Goal: Contribute content

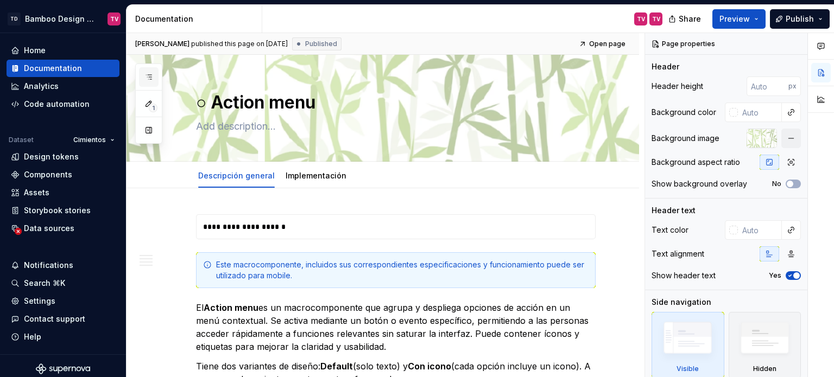
click at [146, 75] on icon "button" at bounding box center [148, 77] width 5 height 4
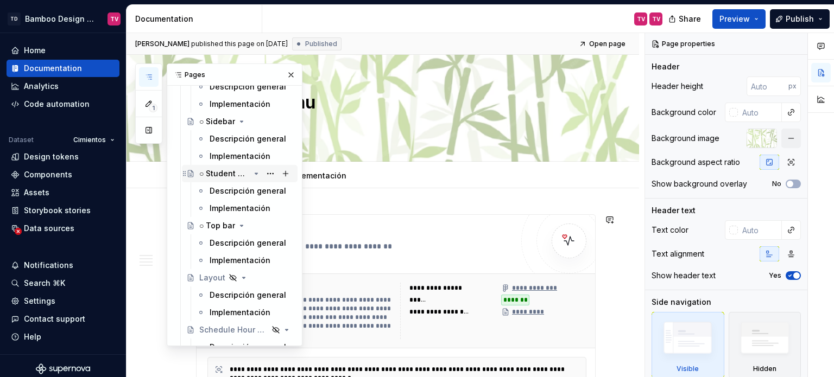
scroll to position [5427, 0]
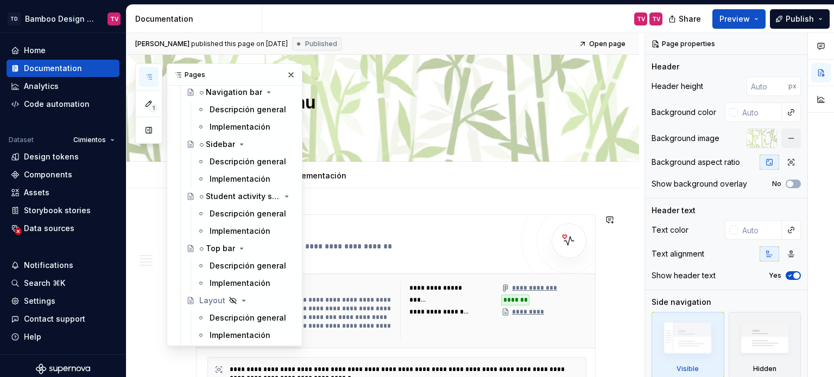
drag, startPoint x: 228, startPoint y: 209, endPoint x: 513, endPoint y: 2, distance: 352.7
click at [228, 209] on div "Descripción general" at bounding box center [247, 213] width 77 height 11
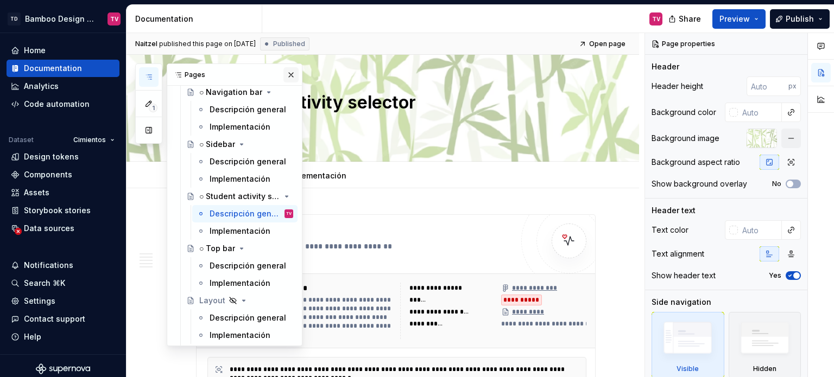
click at [285, 71] on button "button" at bounding box center [290, 74] width 15 height 15
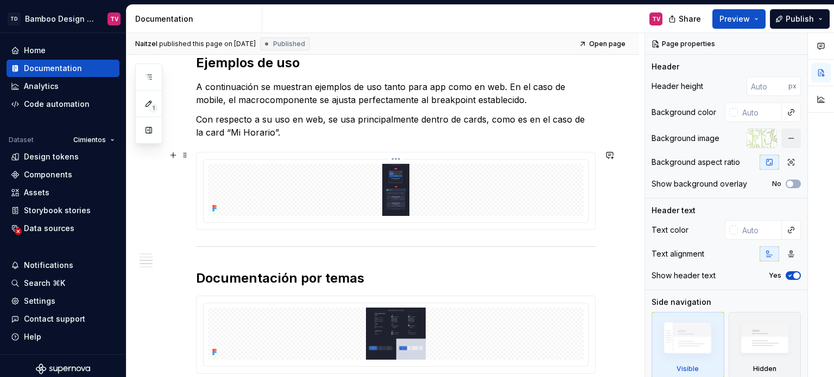
scroll to position [1085, 0]
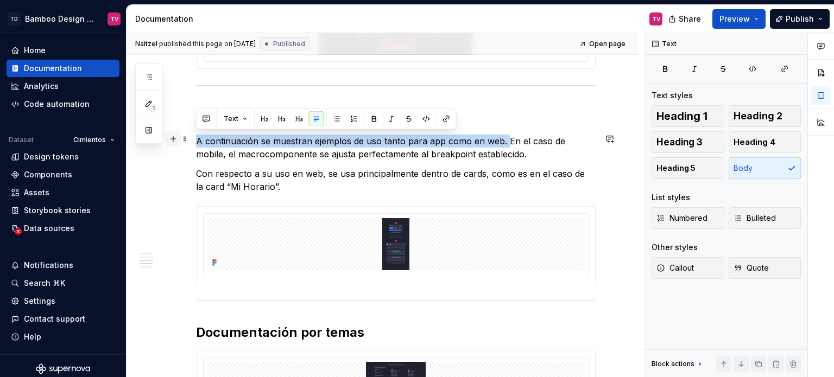
drag, startPoint x: 504, startPoint y: 141, endPoint x: 165, endPoint y: 134, distance: 338.7
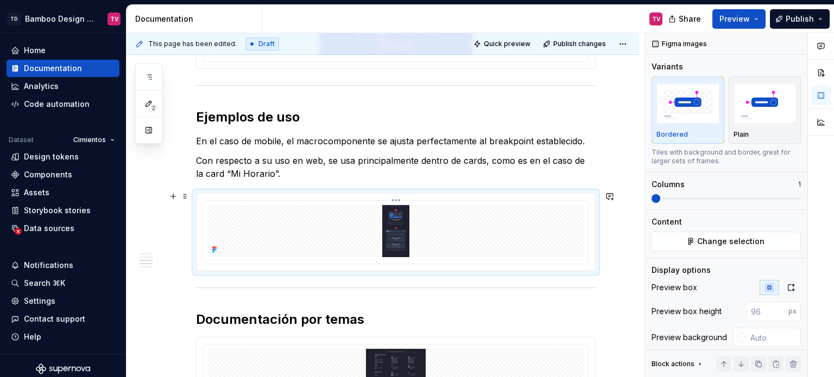
click at [342, 227] on img at bounding box center [396, 231] width 376 height 52
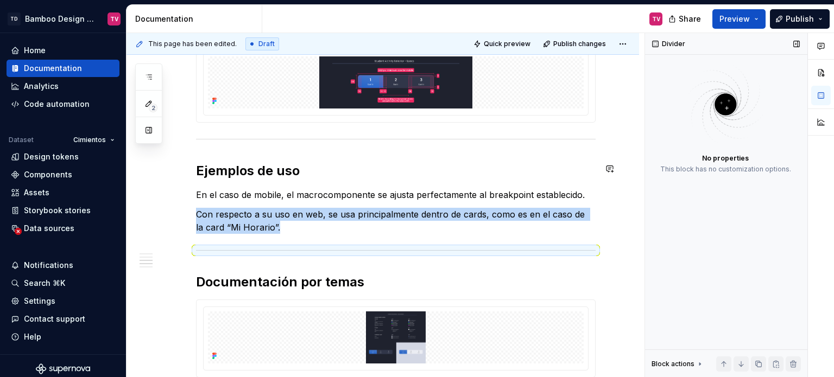
scroll to position [1031, 0]
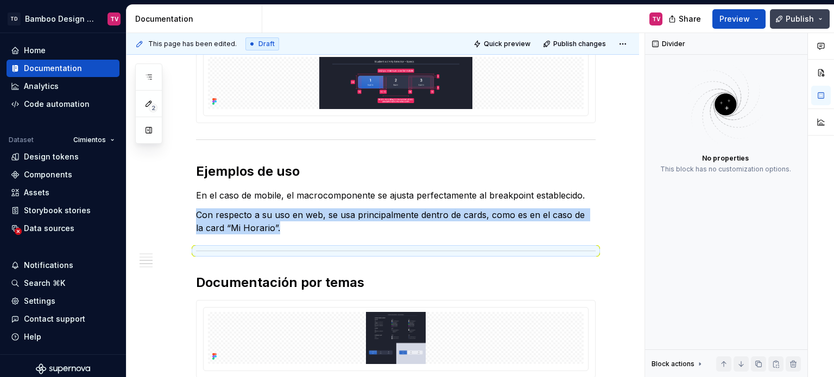
click at [795, 20] on span "Publish" at bounding box center [799, 19] width 28 height 11
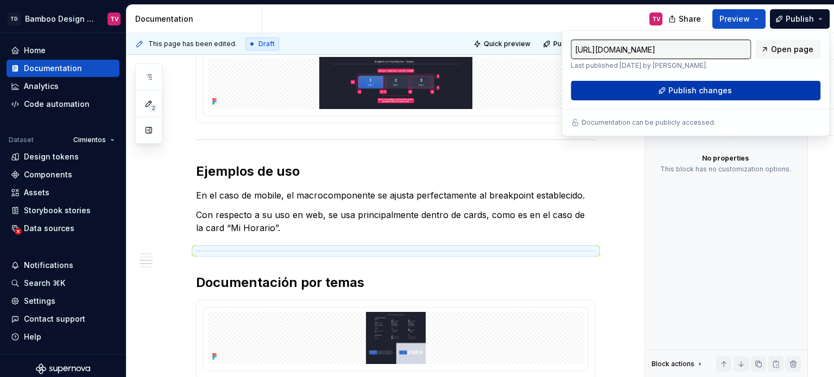
click at [704, 86] on span "Publish changes" at bounding box center [700, 90] width 64 height 11
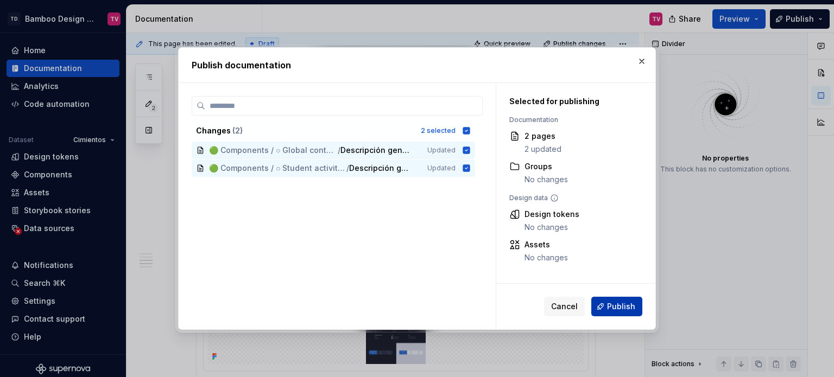
click at [612, 300] on button "Publish" at bounding box center [616, 307] width 51 height 20
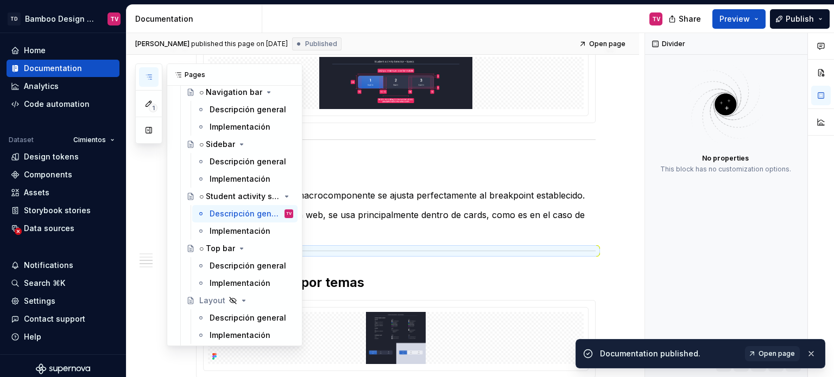
click at [145, 72] on button "button" at bounding box center [149, 77] width 20 height 20
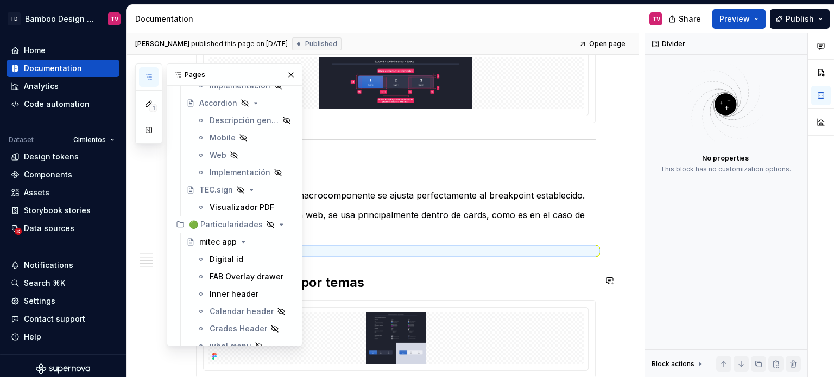
scroll to position [9120, 0]
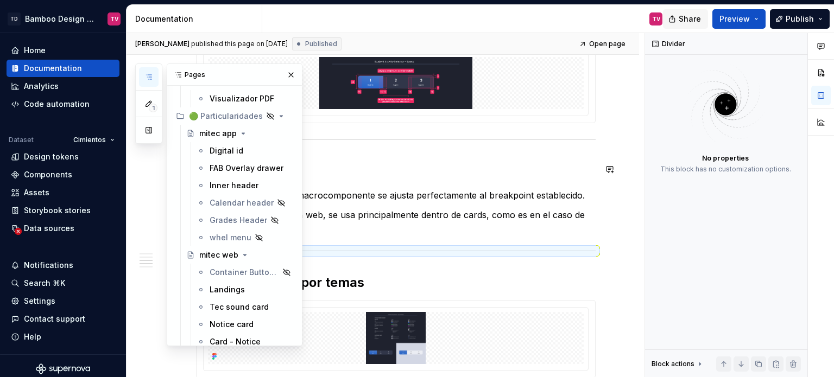
drag, startPoint x: 228, startPoint y: 169, endPoint x: 677, endPoint y: 10, distance: 476.0
click at [228, 169] on div "FAB Overlay drawer" at bounding box center [246, 168] width 74 height 11
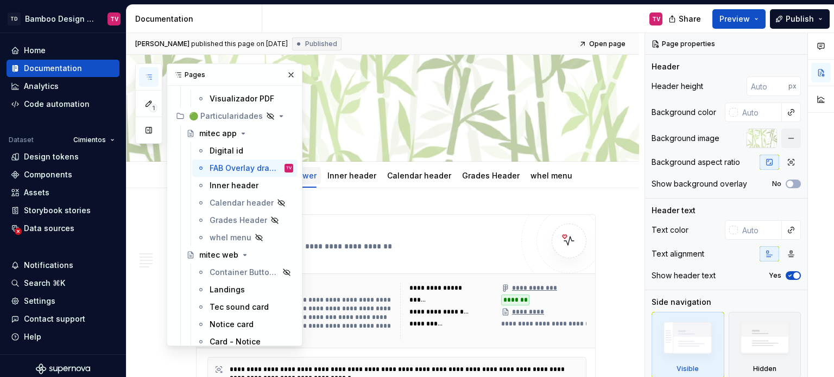
drag, startPoint x: 281, startPoint y: 74, endPoint x: 314, endPoint y: 183, distance: 114.5
click at [283, 74] on button "button" at bounding box center [290, 74] width 15 height 15
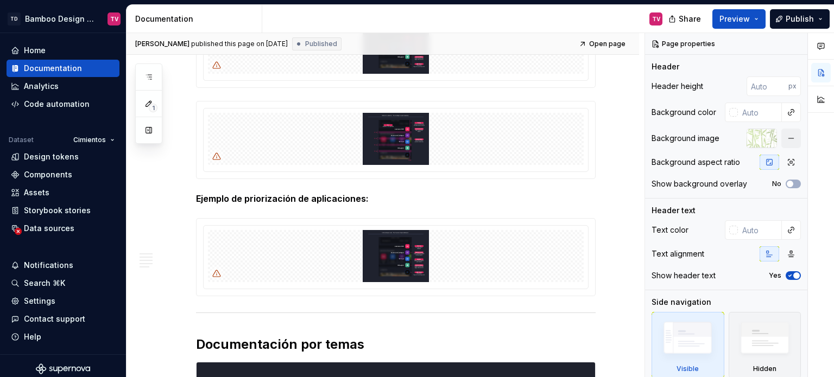
scroll to position [977, 0]
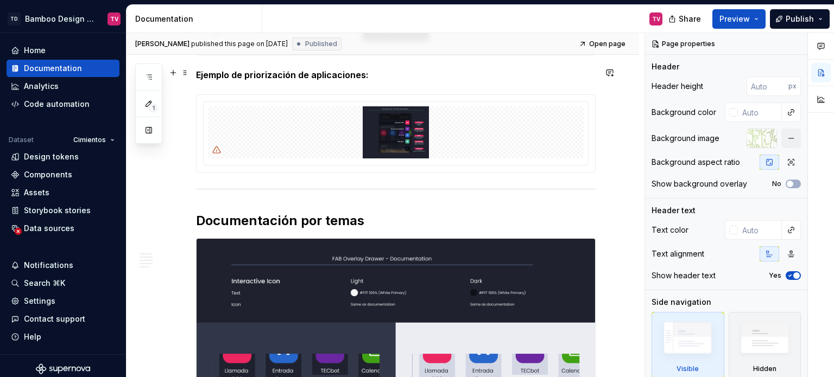
click at [358, 69] on strong "Ejemplo de priorización de aplicaciones:" at bounding box center [282, 74] width 173 height 11
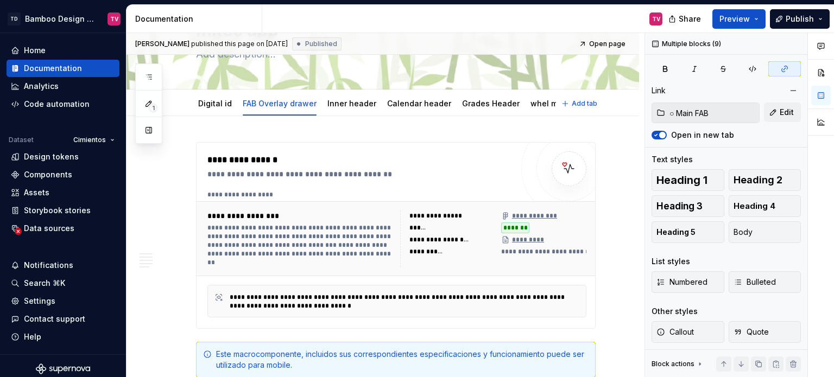
scroll to position [0, 0]
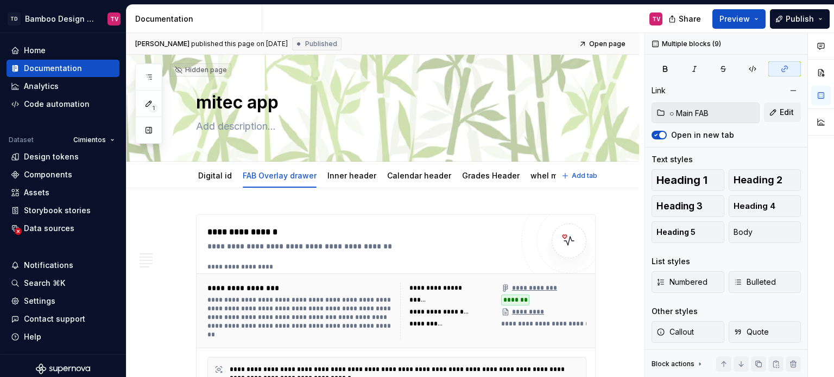
type textarea "*"
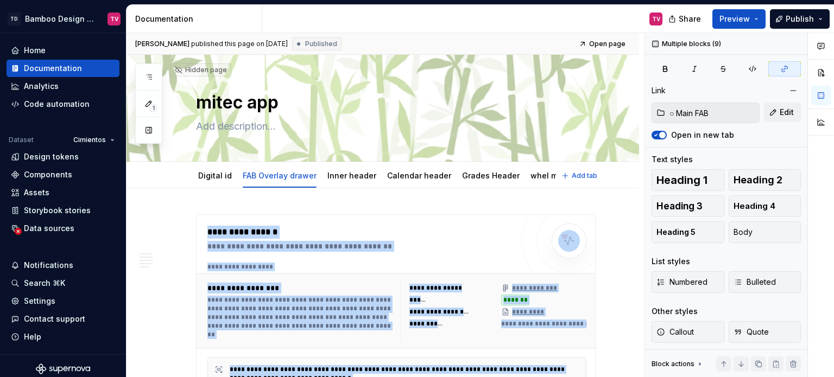
drag, startPoint x: 384, startPoint y: 73, endPoint x: 208, endPoint y: 228, distance: 234.6
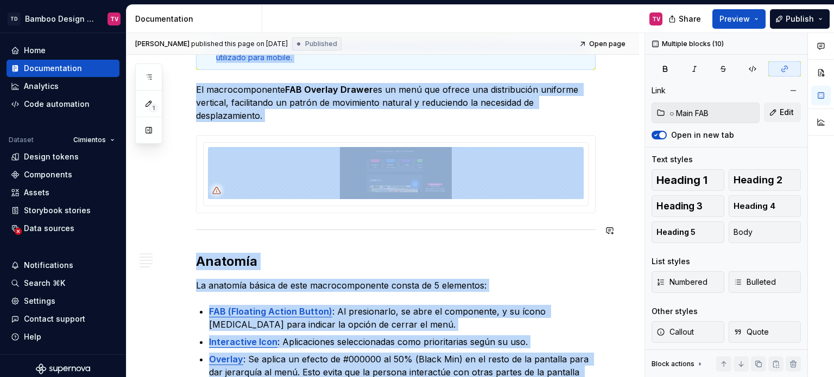
scroll to position [488, 0]
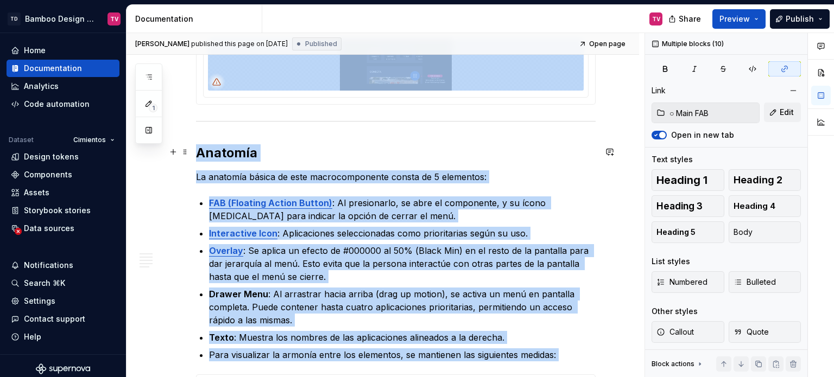
click at [405, 151] on h2 "Anatomía" at bounding box center [395, 152] width 399 height 17
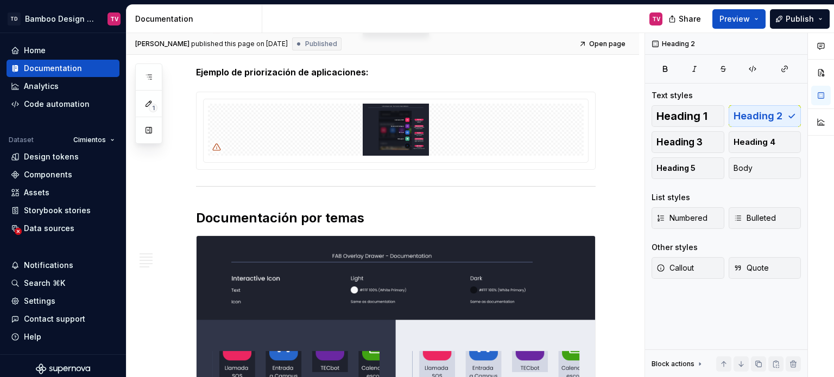
scroll to position [923, 0]
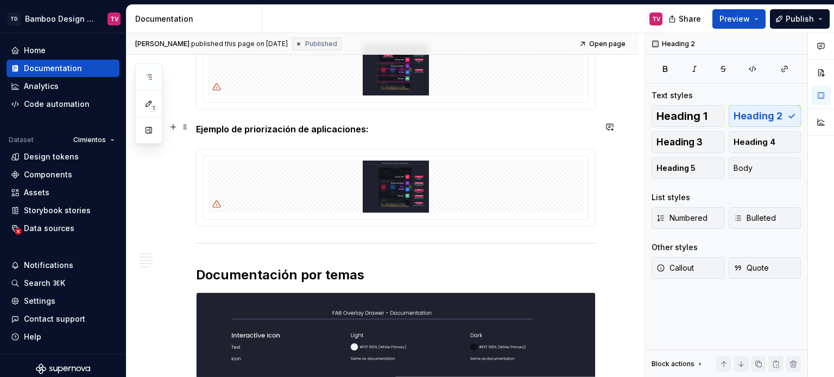
click at [355, 124] on strong "Ejemplo de priorización de aplicaciones:" at bounding box center [282, 129] width 173 height 11
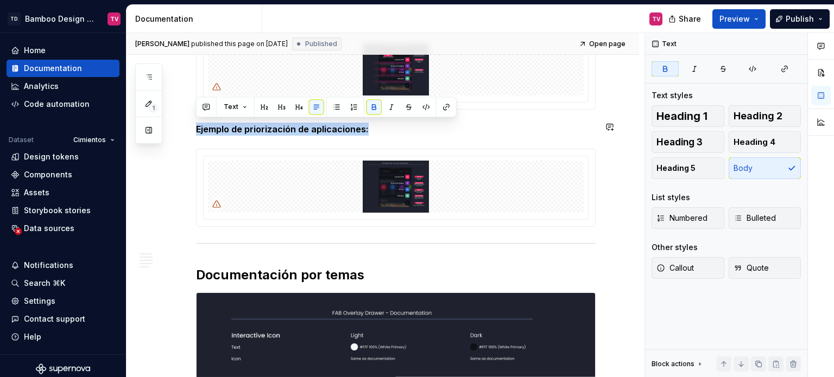
drag, startPoint x: 380, startPoint y: 128, endPoint x: 136, endPoint y: 118, distance: 243.9
click at [136, 118] on div "1 Pages Add Accessibility guide for tree Page tree. Navigate the tree with the …" at bounding box center [479, 205] width 707 height 345
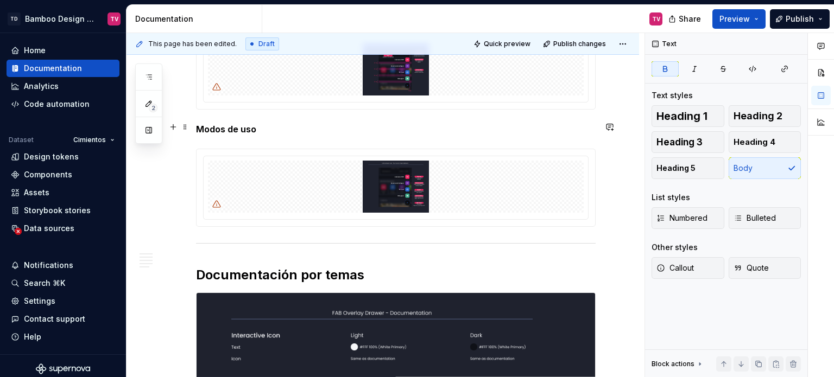
click at [225, 124] on strong "Modos de uso" at bounding box center [226, 129] width 60 height 11
click at [796, 21] on span "Publish" at bounding box center [799, 19] width 28 height 11
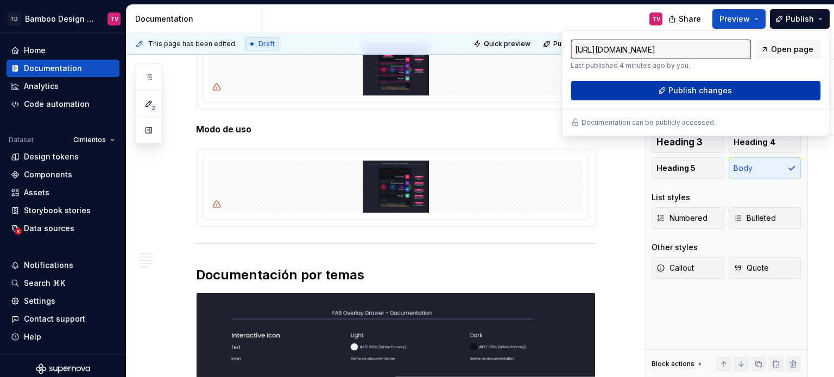
click at [687, 92] on span "Publish changes" at bounding box center [700, 90] width 64 height 11
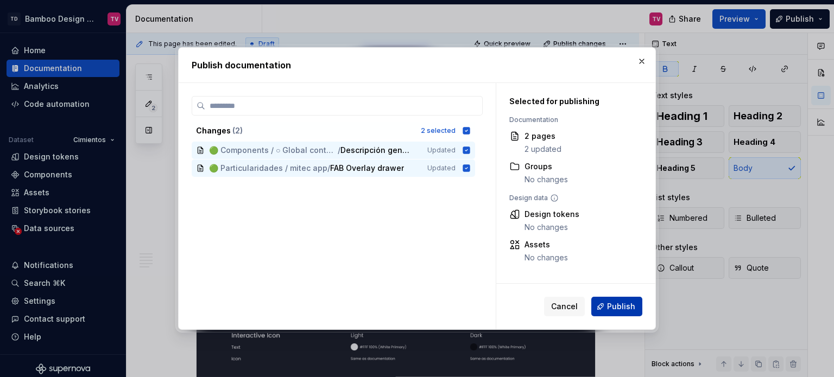
click at [610, 315] on button "Publish" at bounding box center [616, 307] width 51 height 20
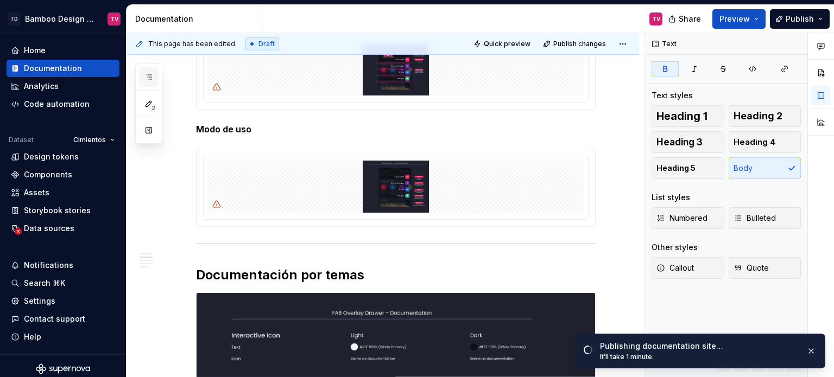
click at [148, 76] on icon "button" at bounding box center [148, 77] width 9 height 9
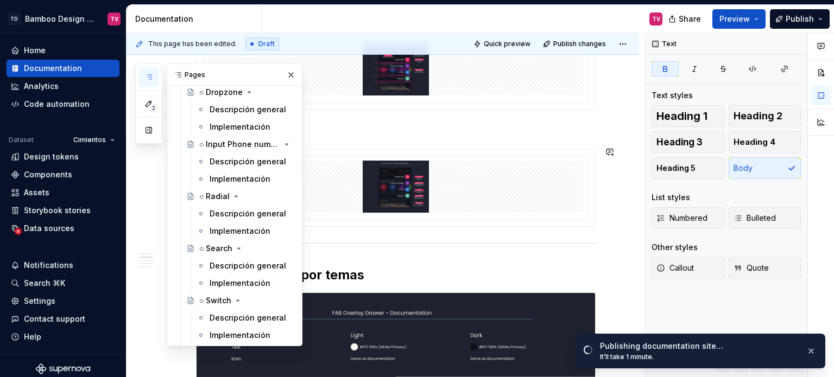
scroll to position [4453, 0]
click at [230, 106] on div "Descripción general" at bounding box center [234, 111] width 51 height 11
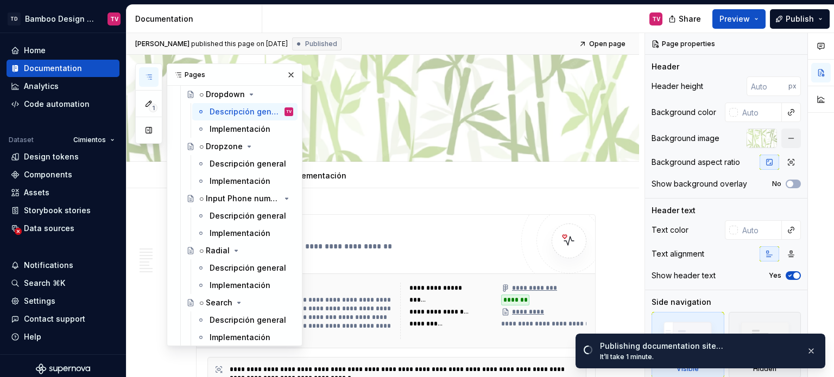
type textarea "*"
